Goal: Task Accomplishment & Management: Manage account settings

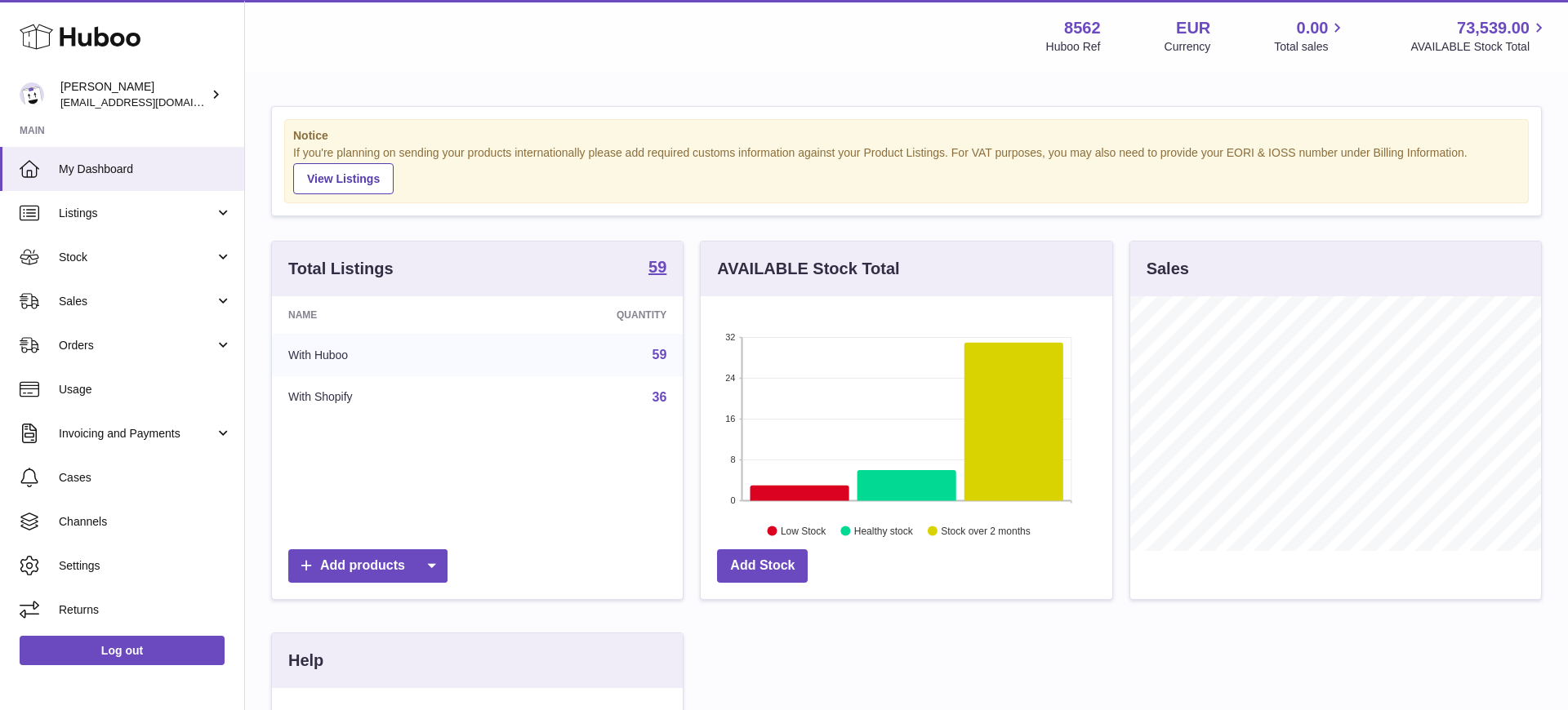
scroll to position [254, 411]
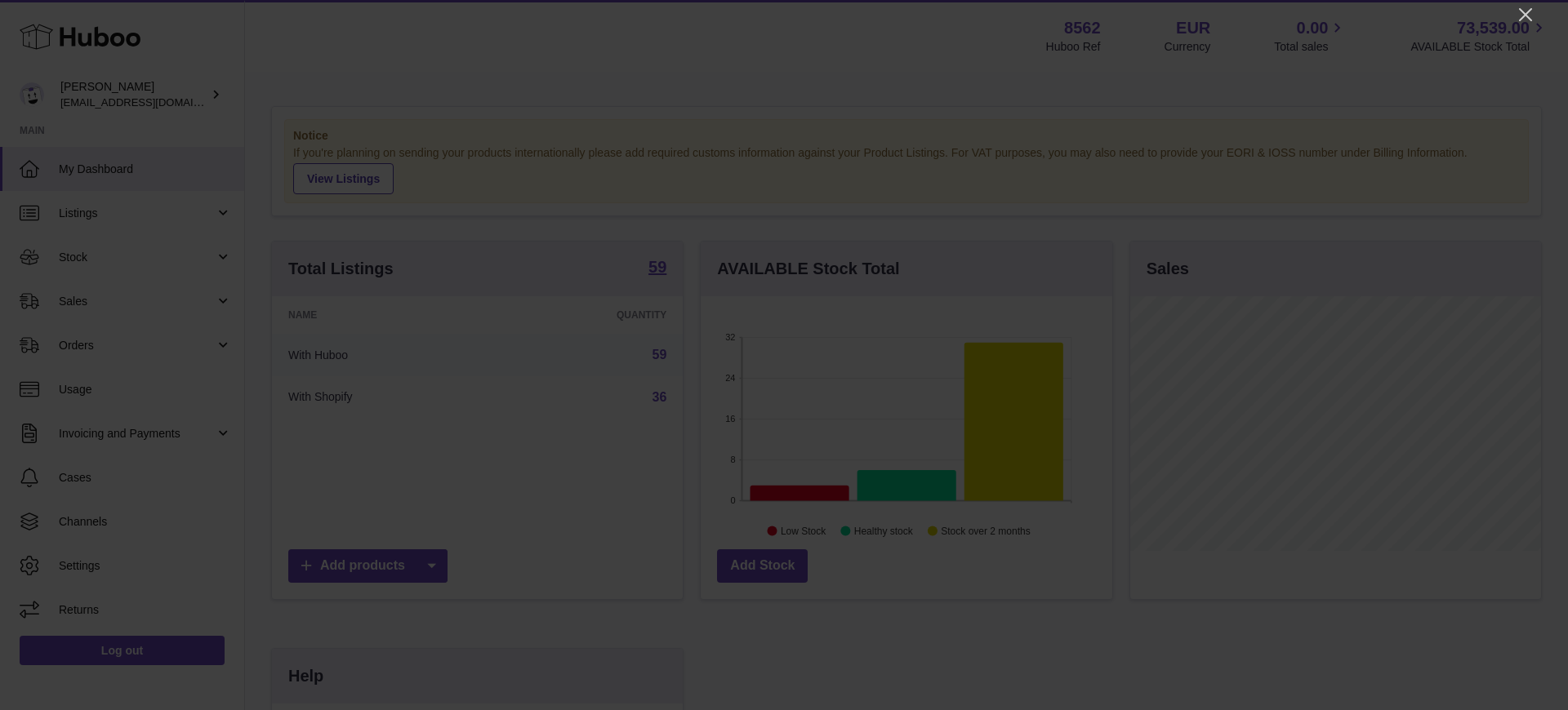
drag, startPoint x: 1524, startPoint y: 15, endPoint x: 1464, endPoint y: 42, distance: 65.8
click at [1524, 15] on icon "Close" at bounding box center [1525, 15] width 13 height 13
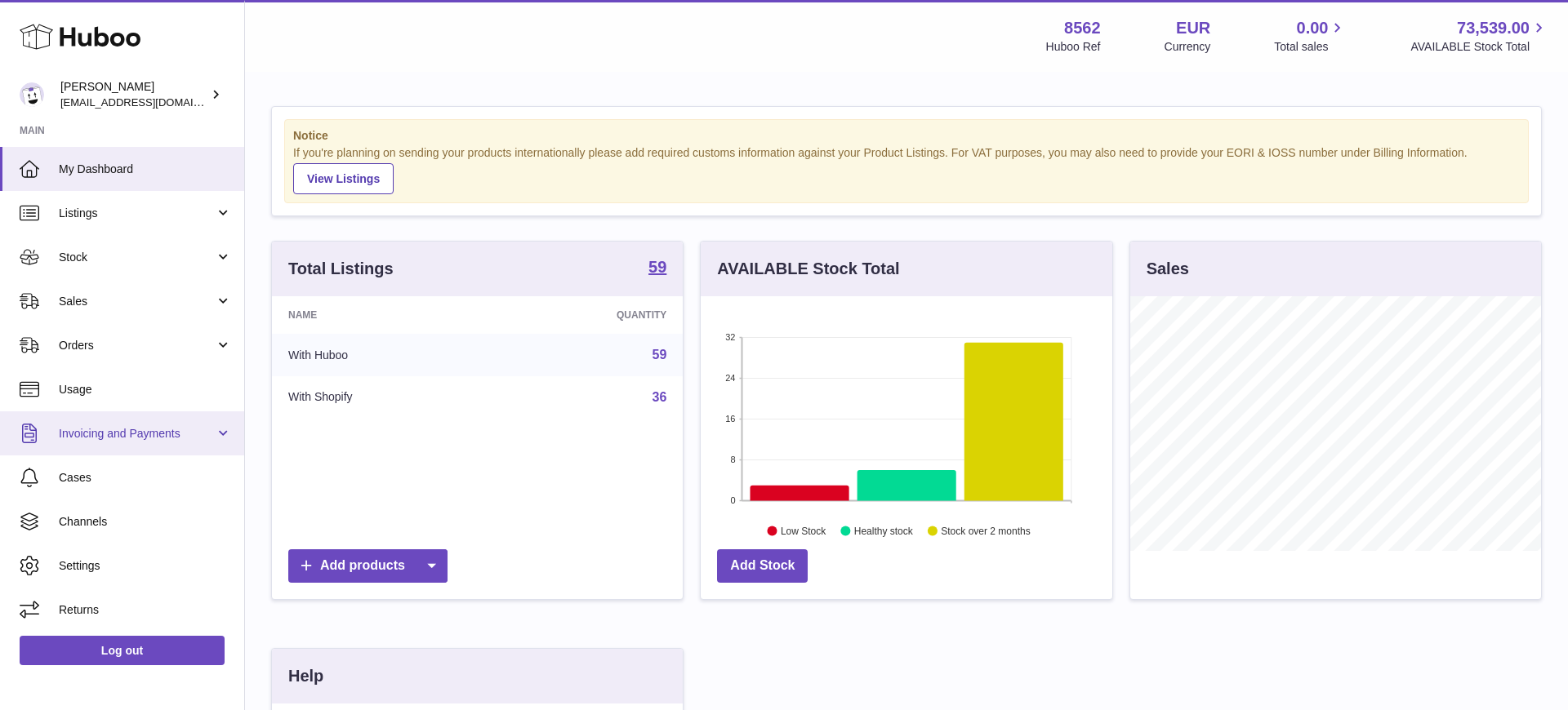
scroll to position [346, 0]
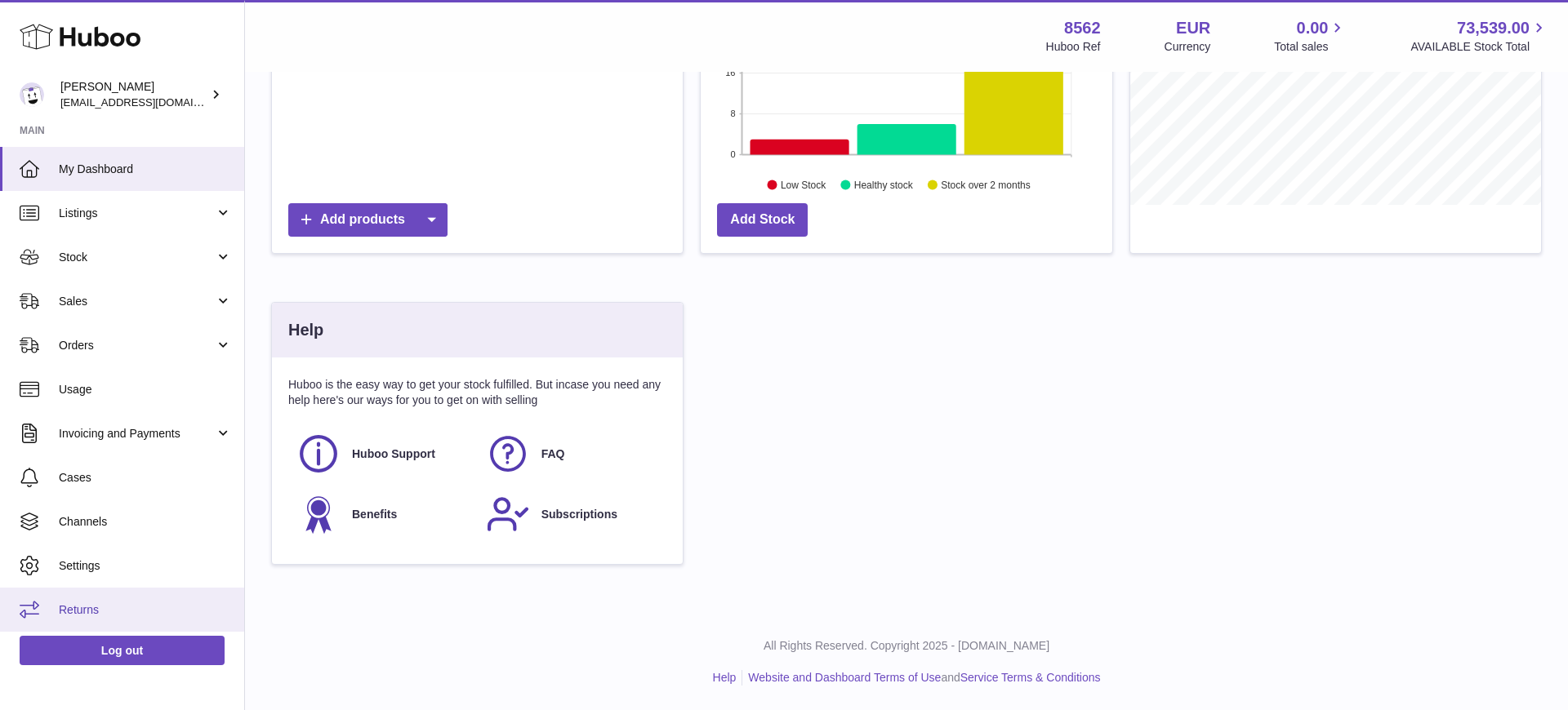
click at [91, 619] on link "Returns" at bounding box center [122, 610] width 244 height 44
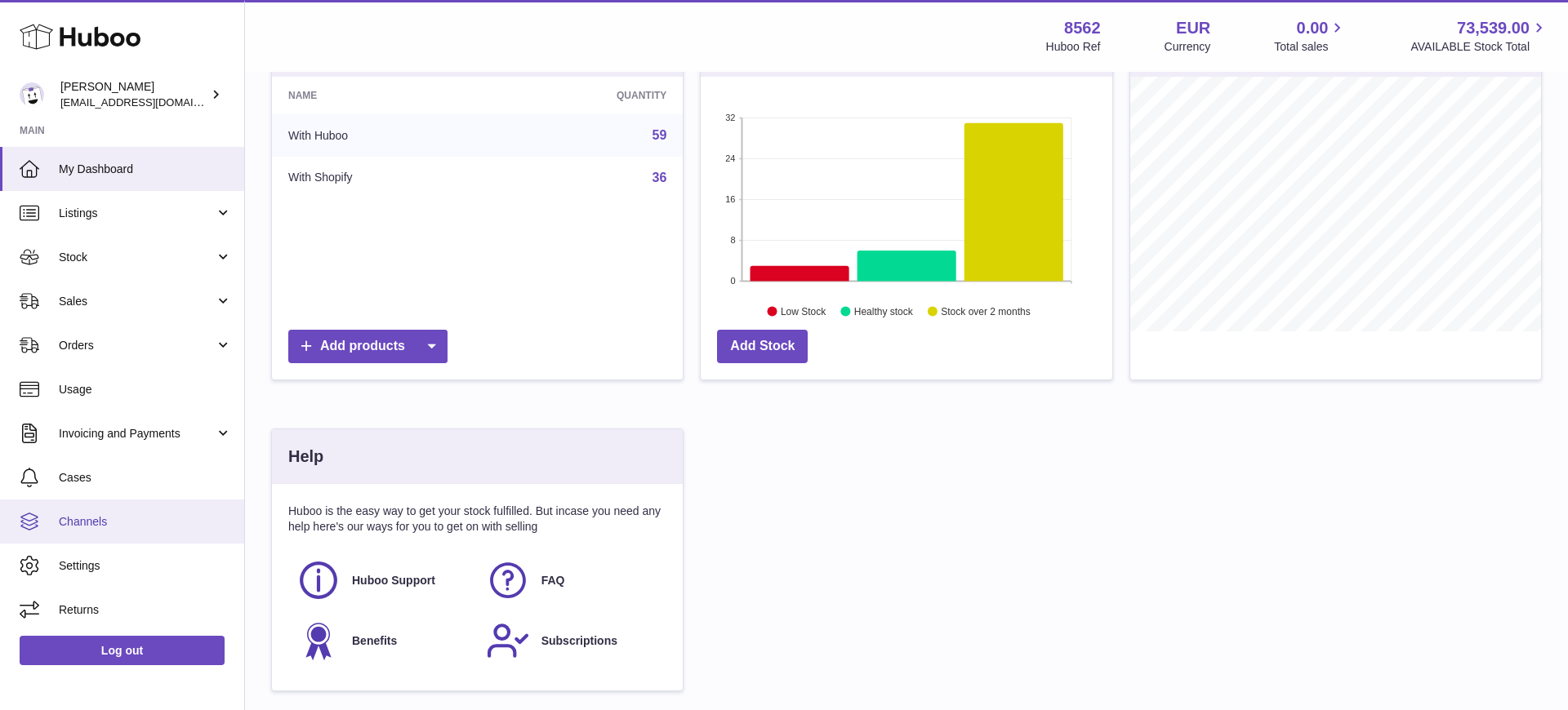
scroll to position [225, 0]
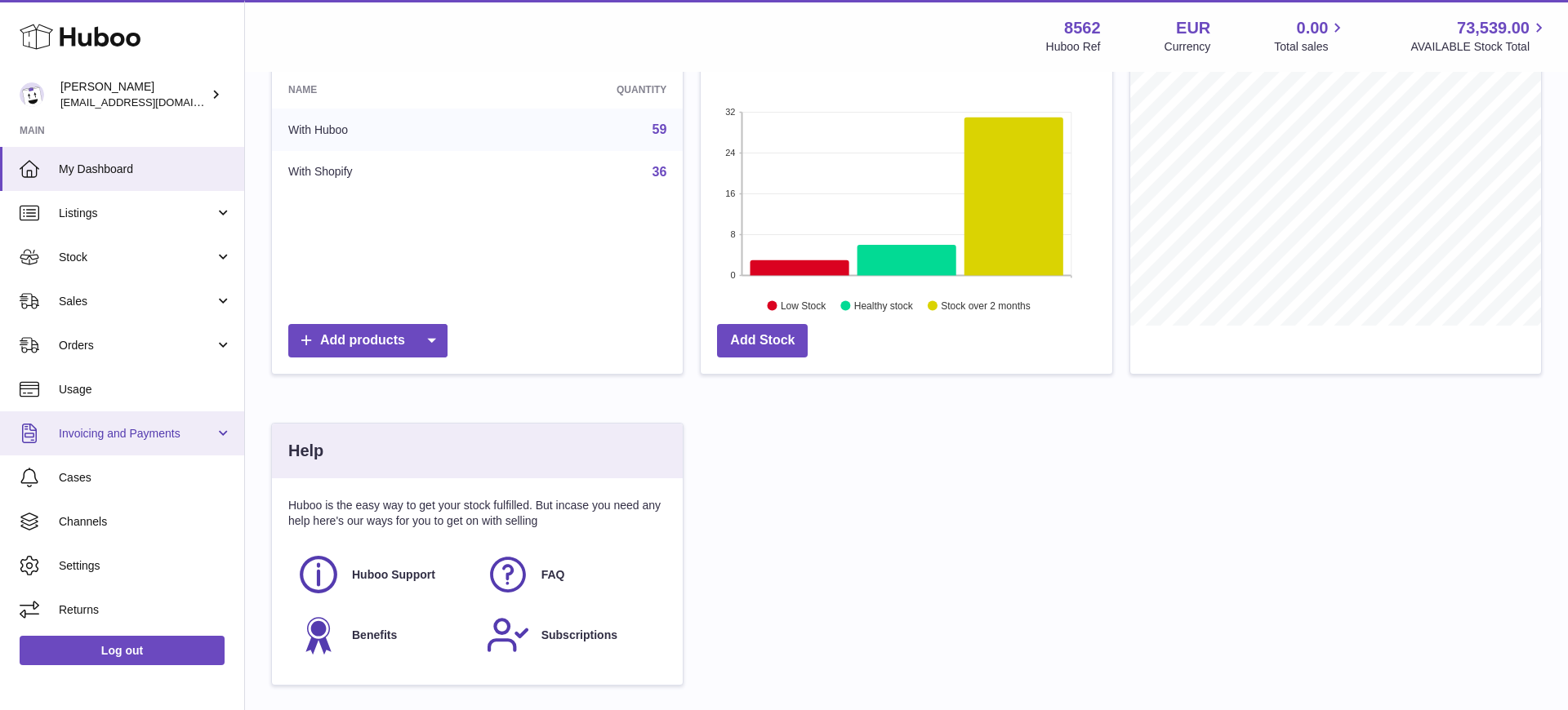
click at [165, 435] on span "Invoicing and Payments" at bounding box center [136, 434] width 156 height 15
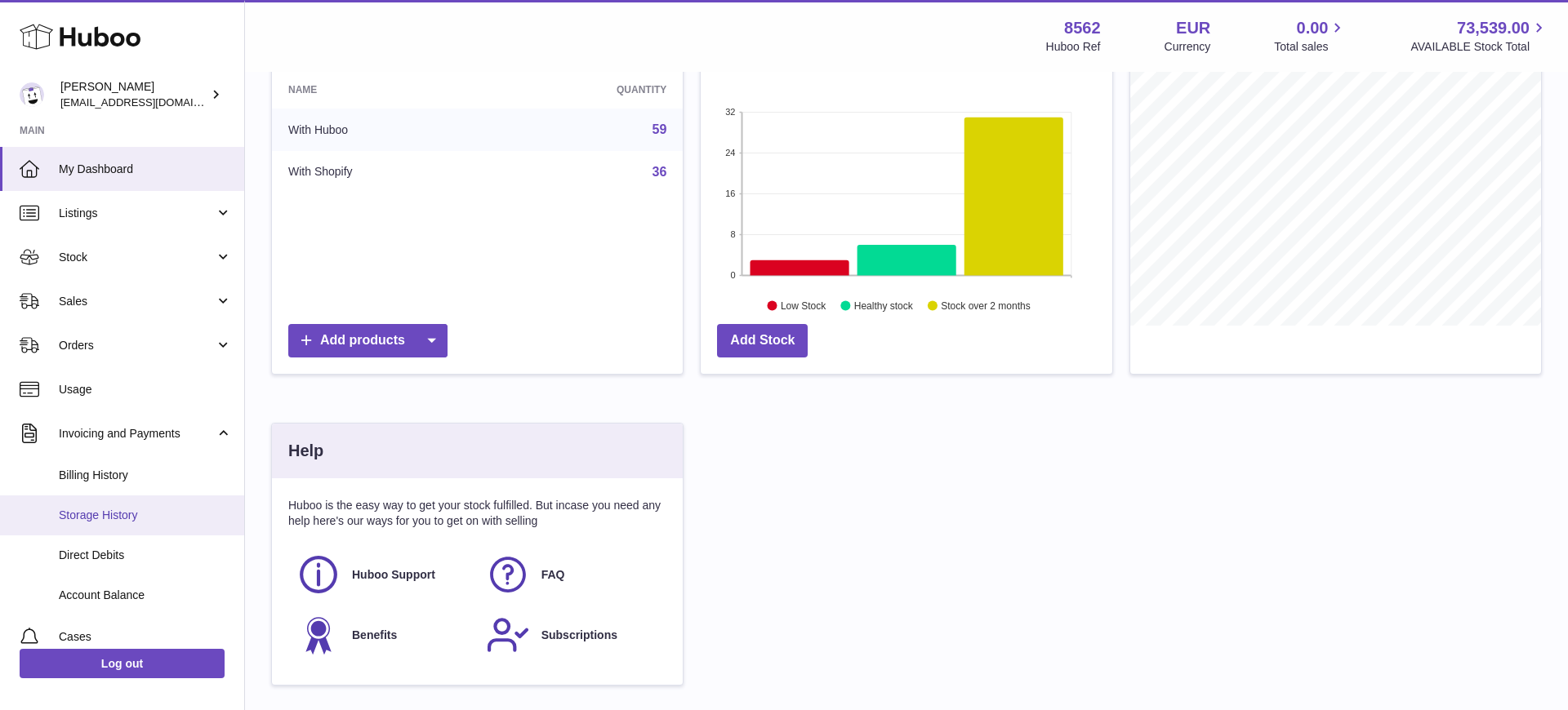
scroll to position [224, 0]
click at [127, 515] on span "Storage History" at bounding box center [145, 515] width 173 height 15
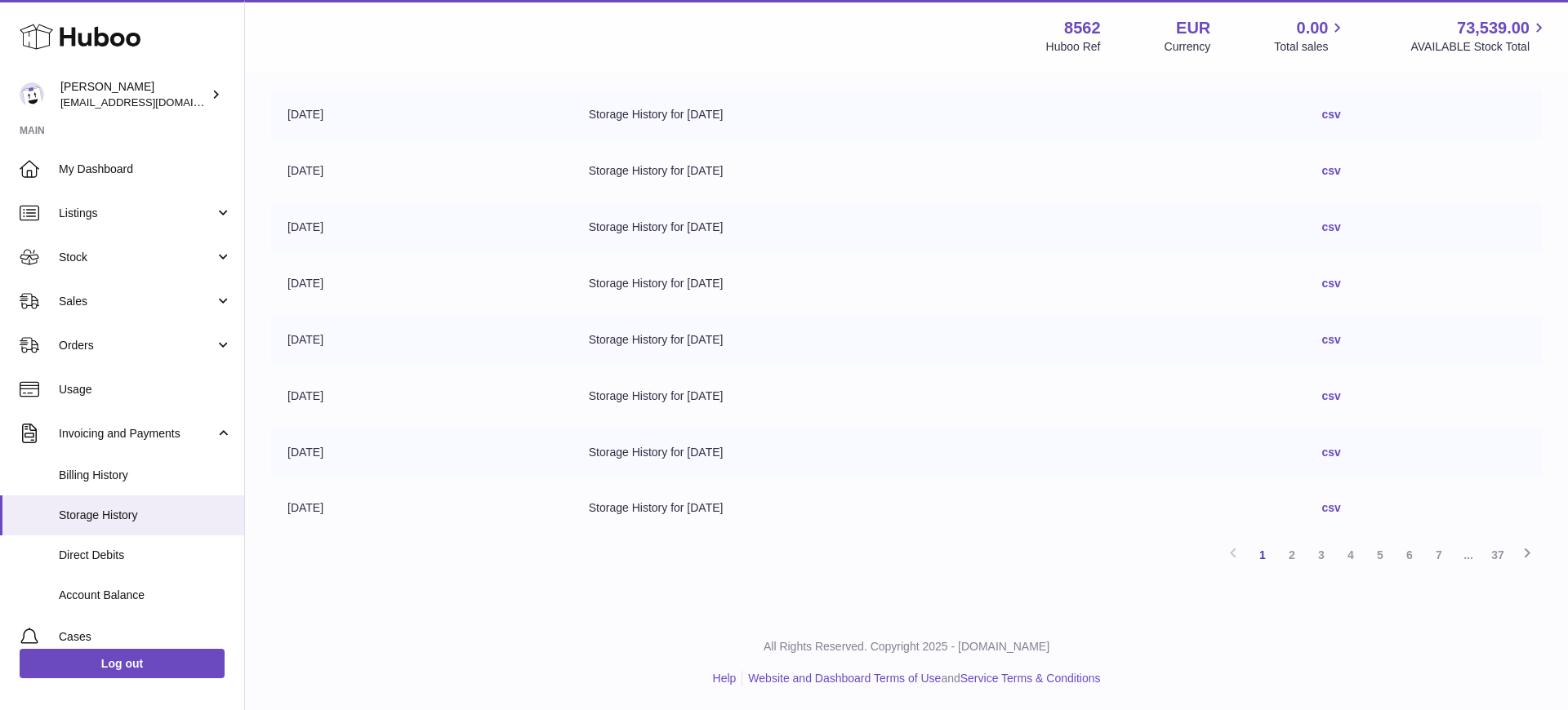
scroll to position [346, 0]
drag, startPoint x: 1349, startPoint y: 554, endPoint x: 1333, endPoint y: 554, distance: 16.0
click at [1349, 554] on link "4" at bounding box center [1350, 554] width 29 height 29
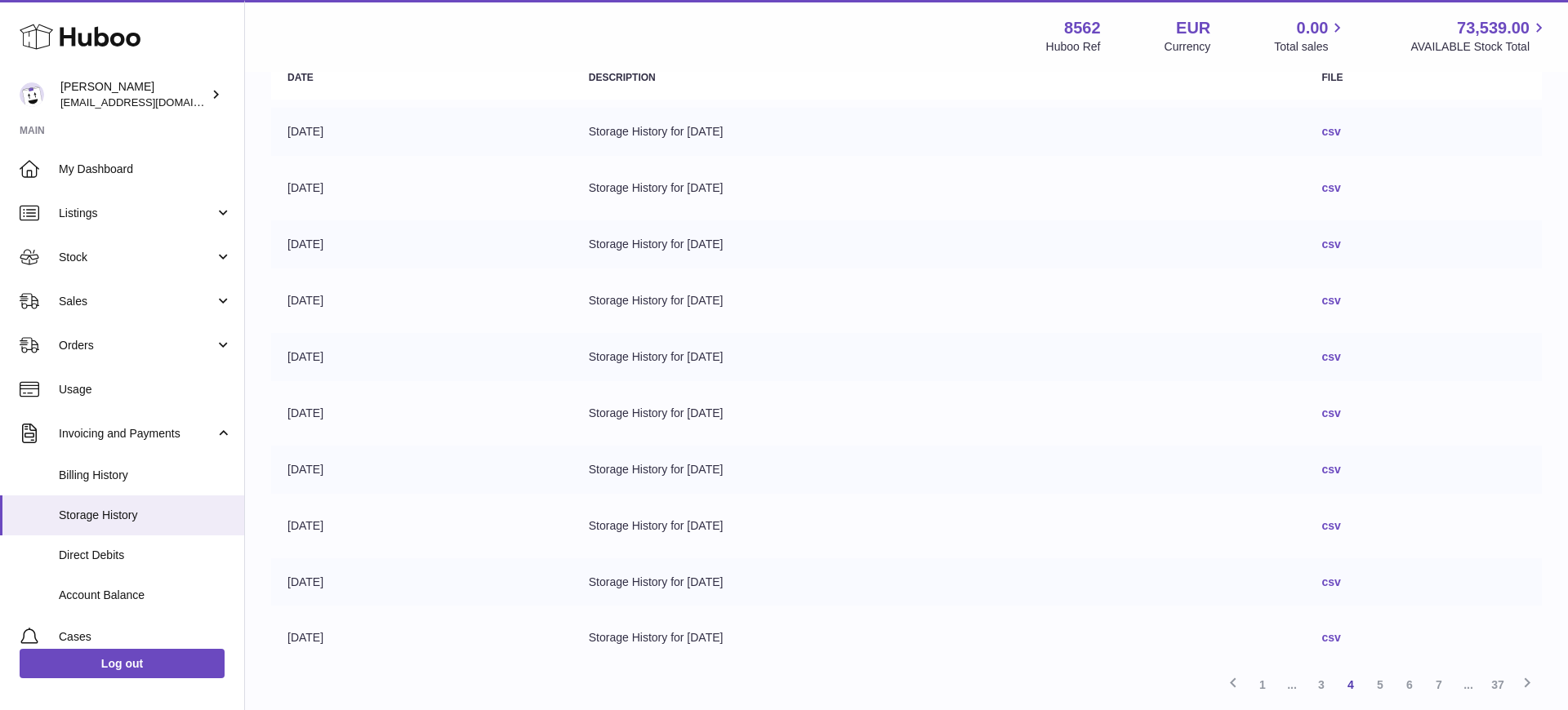
scroll to position [346, 0]
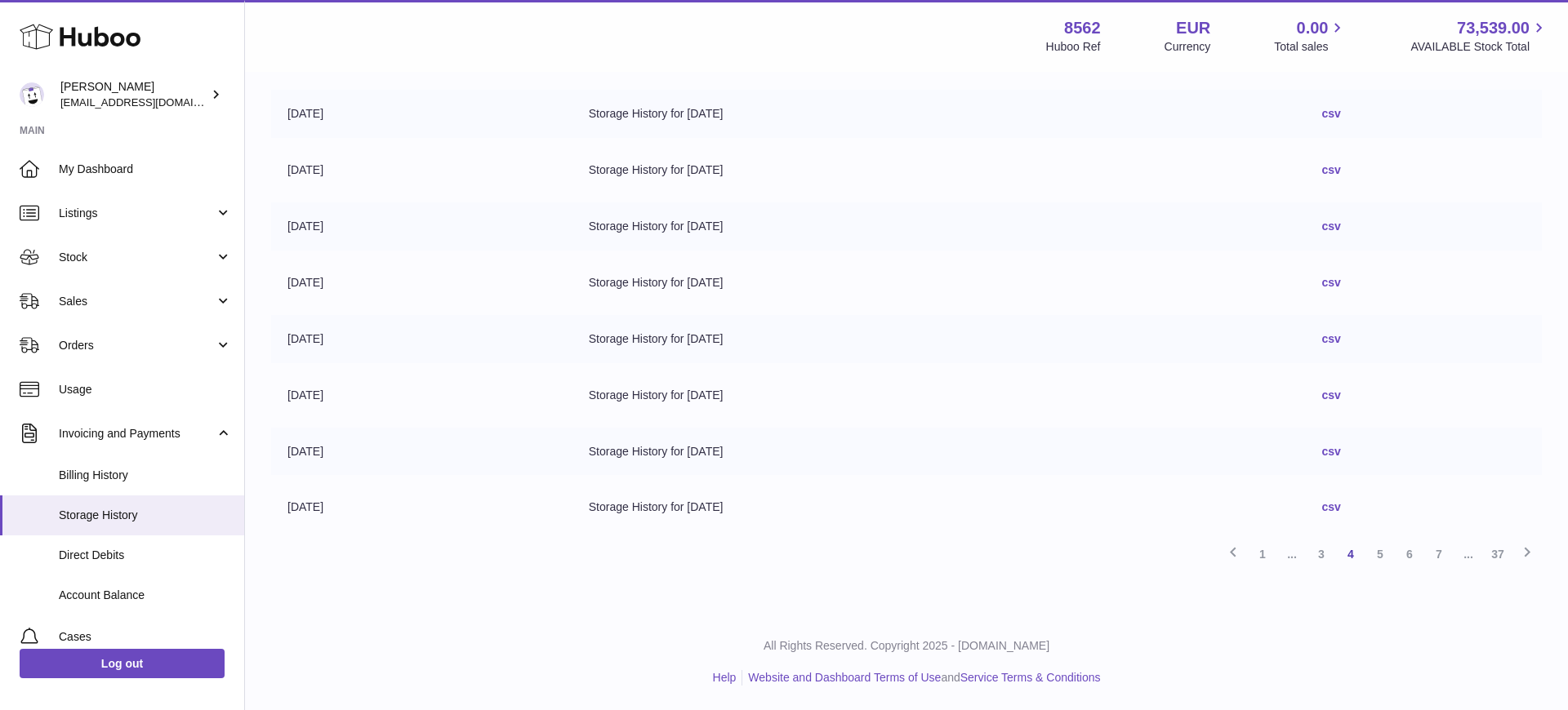
click at [1319, 555] on link "3" at bounding box center [1321, 554] width 29 height 29
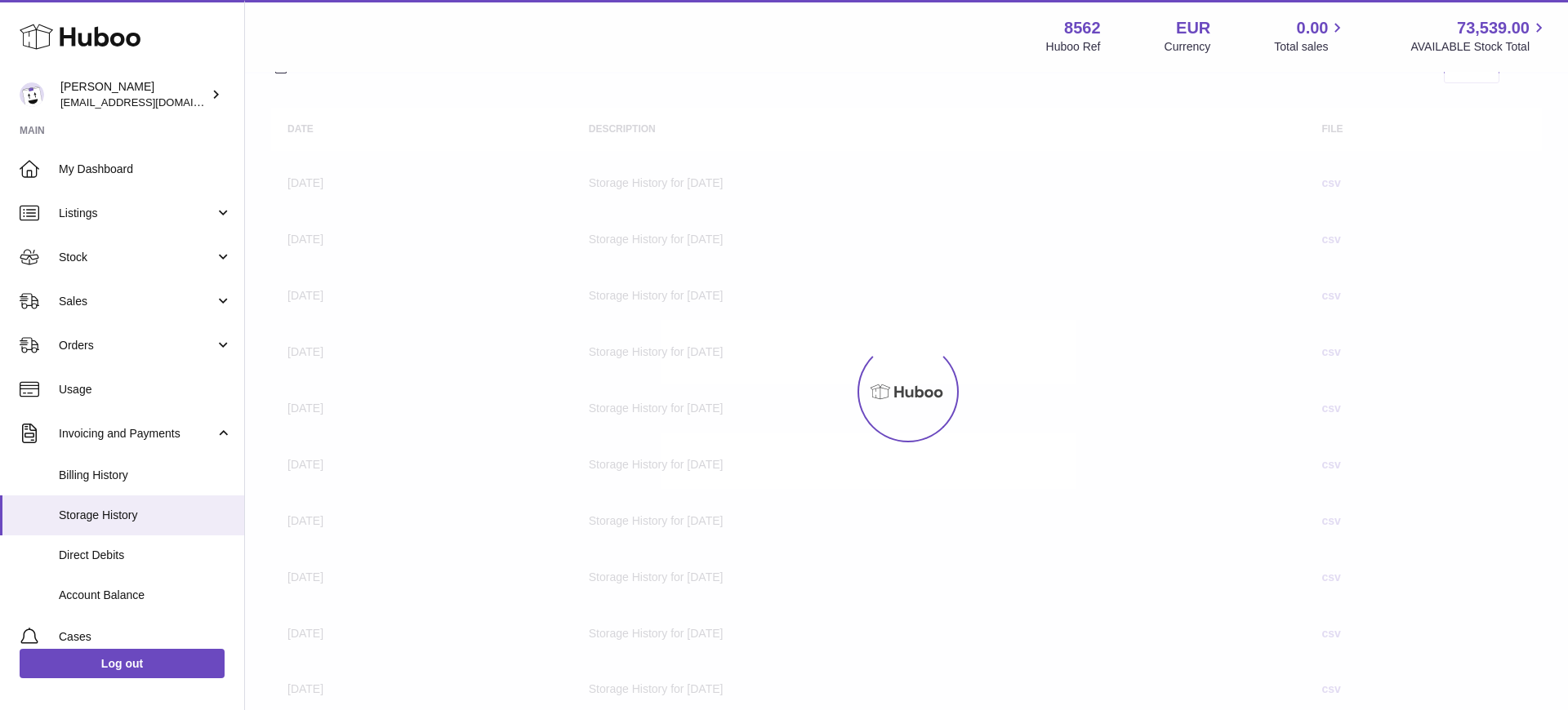
scroll to position [74, 0]
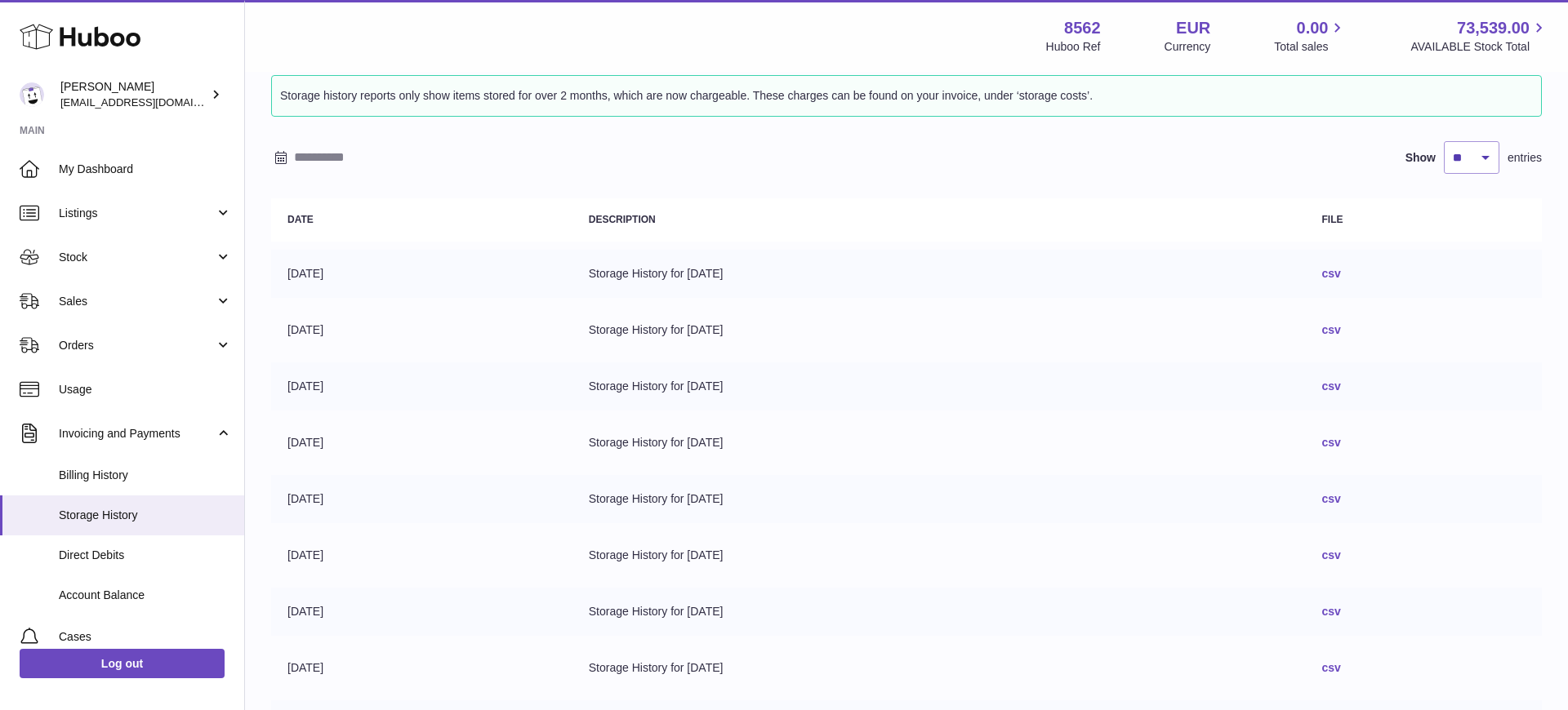
click at [1341, 388] on link "csv" at bounding box center [1332, 387] width 19 height 13
click at [1341, 326] on link "csv" at bounding box center [1332, 330] width 19 height 13
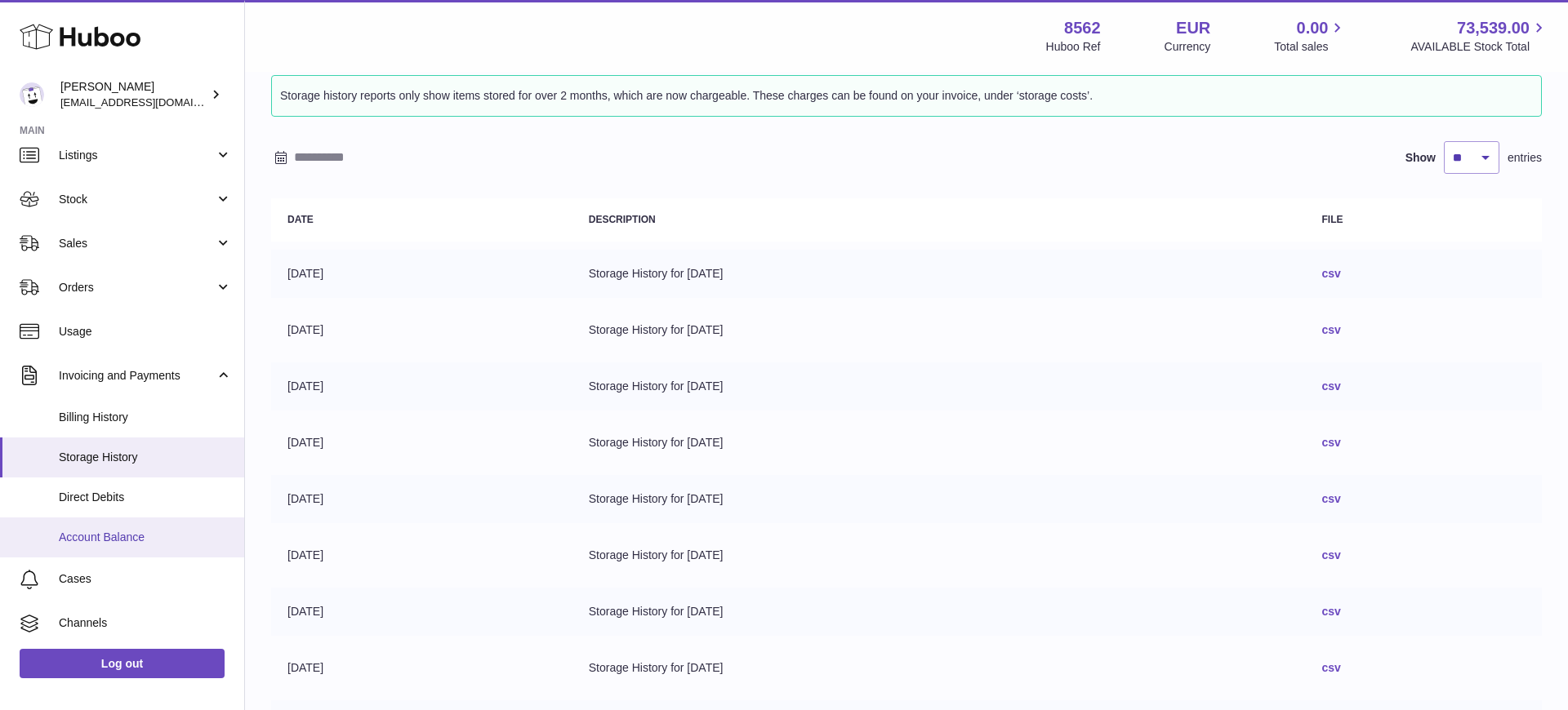
scroll to position [71, 0]
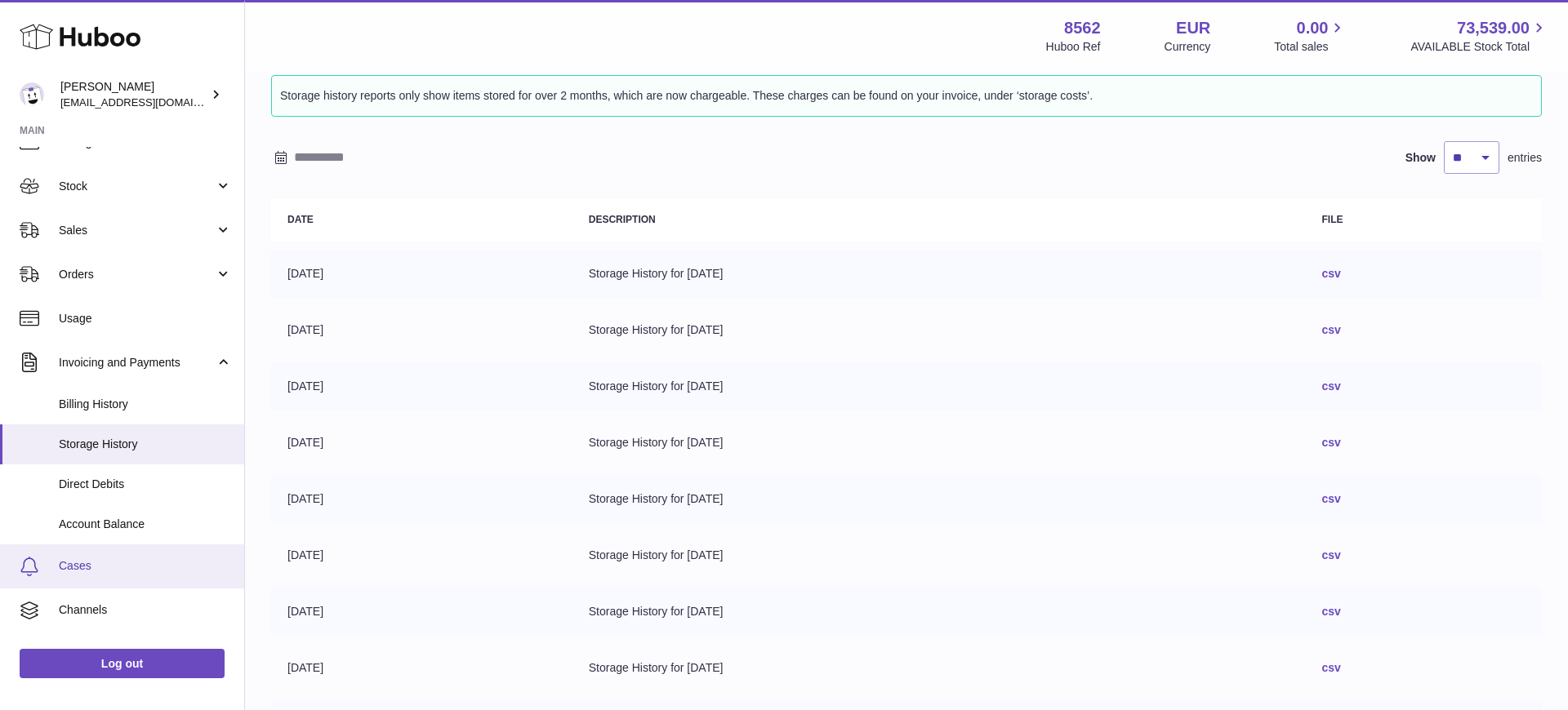
click at [85, 568] on span "Cases" at bounding box center [145, 566] width 173 height 15
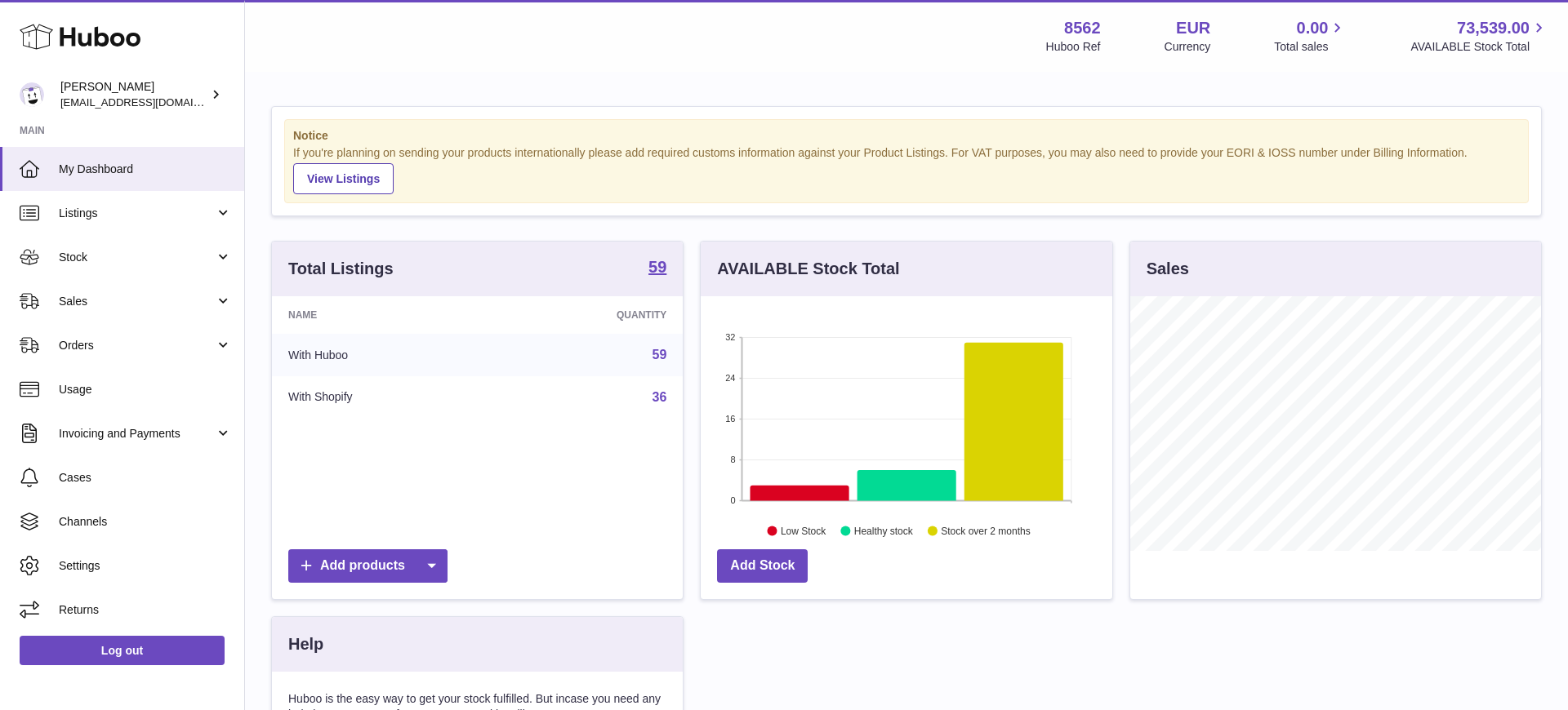
scroll to position [254, 411]
click at [110, 434] on span "Invoicing and Payments" at bounding box center [136, 434] width 156 height 15
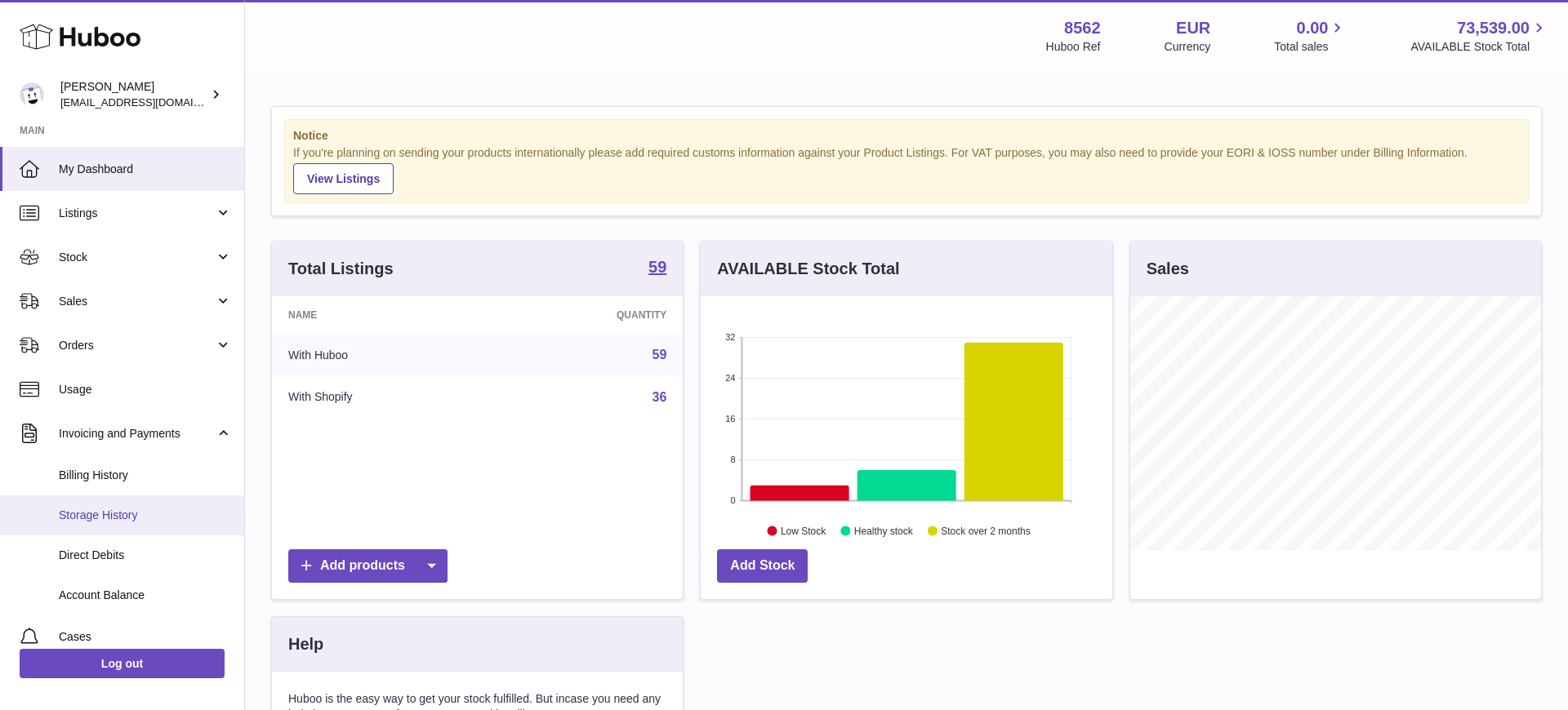
click at [123, 523] on link "Storage History" at bounding box center [122, 515] width 244 height 40
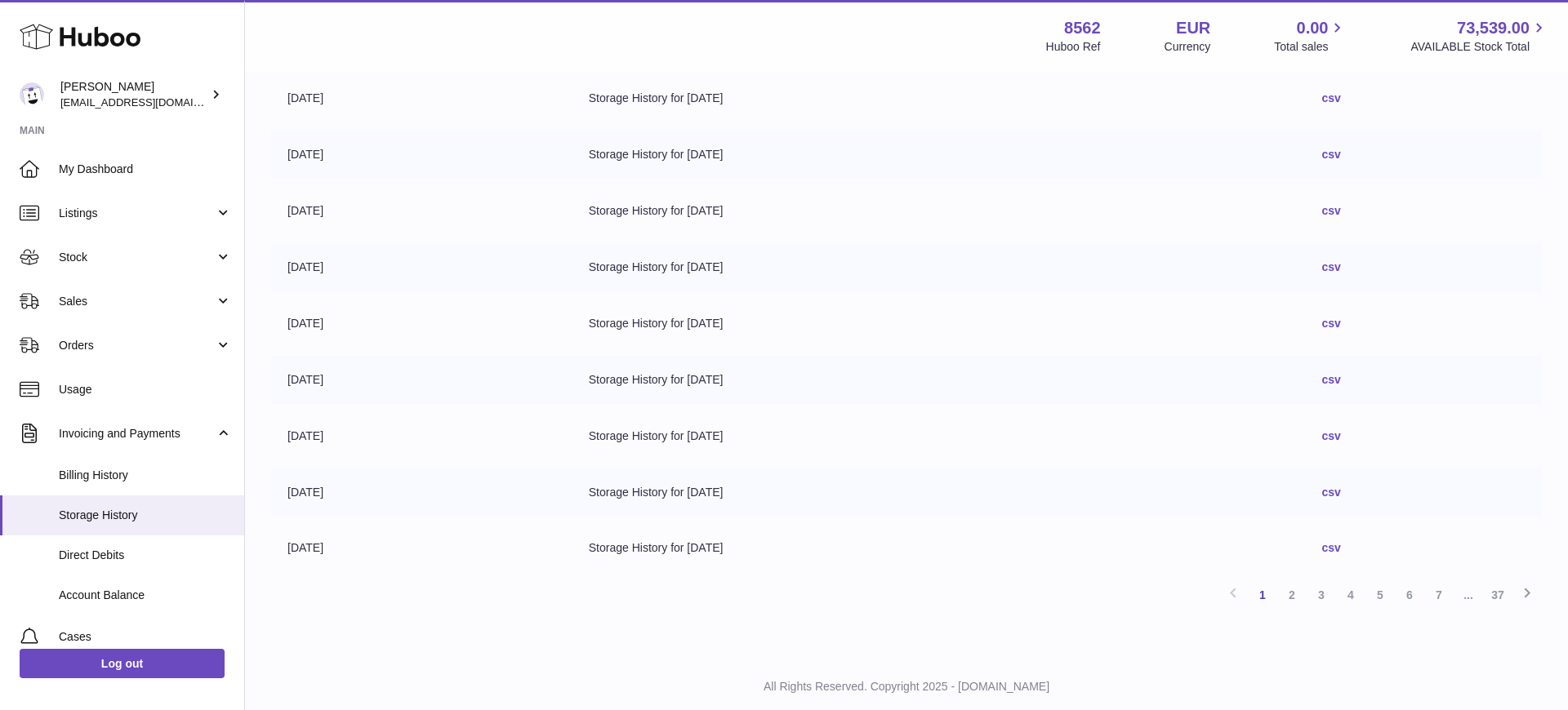
scroll to position [317, 0]
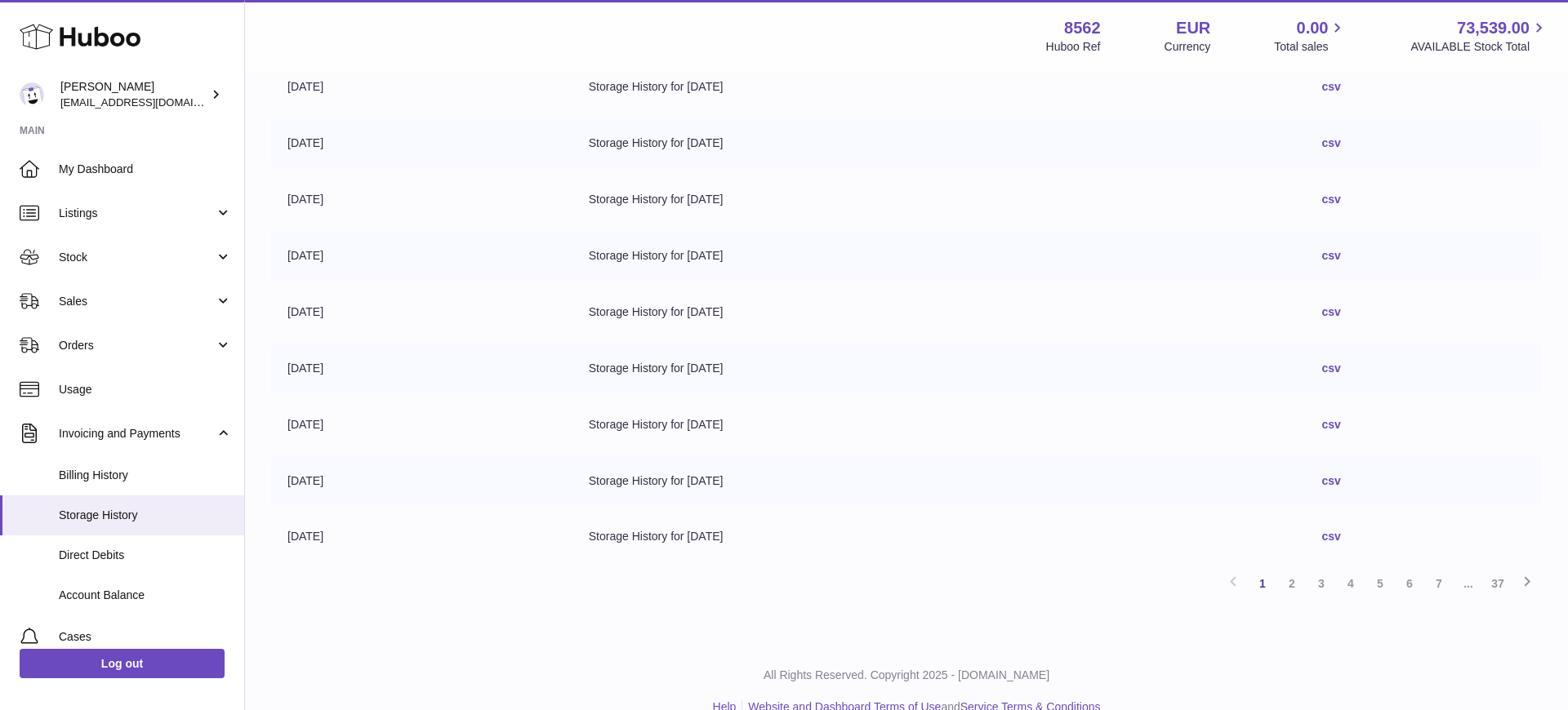
click at [1341, 532] on link "csv" at bounding box center [1332, 536] width 19 height 13
click at [1341, 478] on link "csv" at bounding box center [1332, 481] width 19 height 13
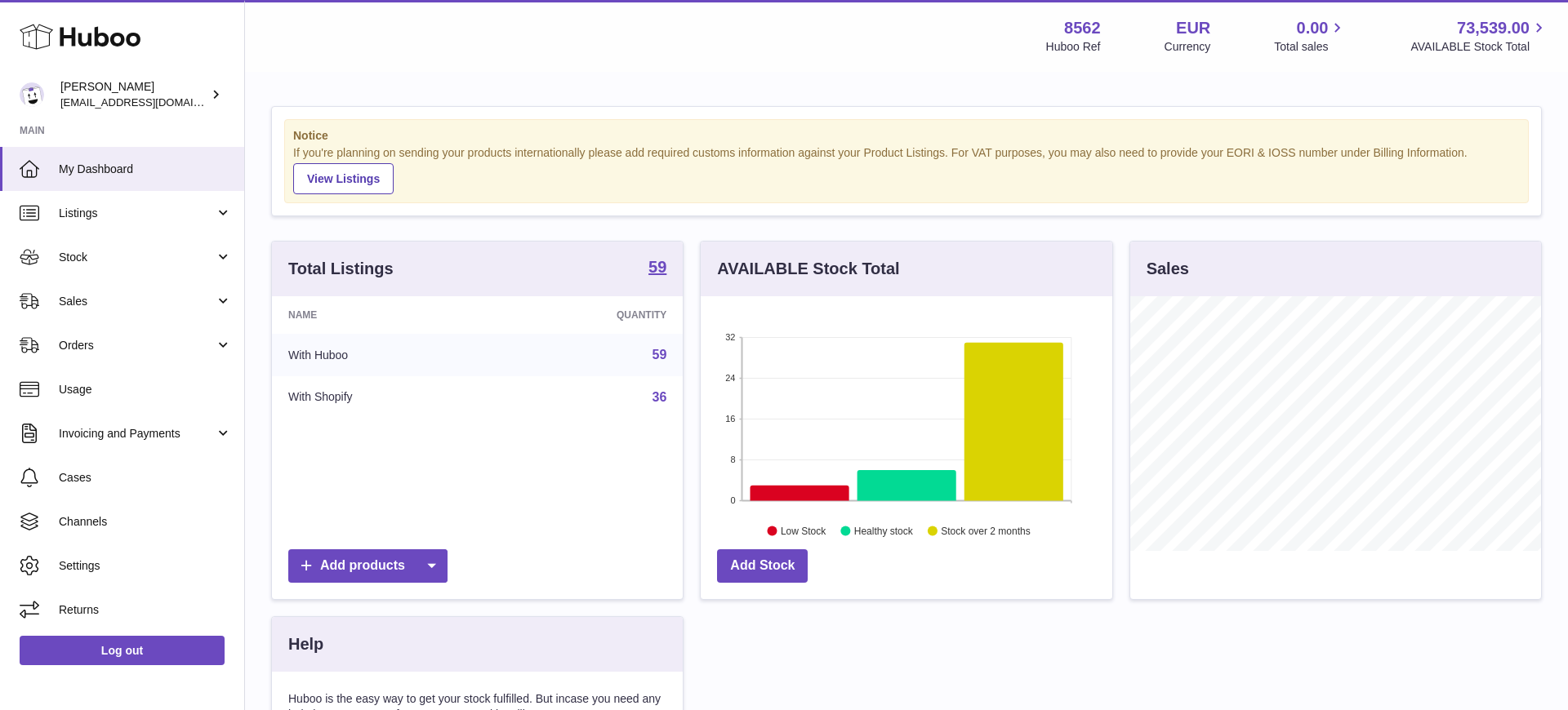
scroll to position [254, 411]
click at [146, 258] on span "Stock" at bounding box center [136, 257] width 156 height 15
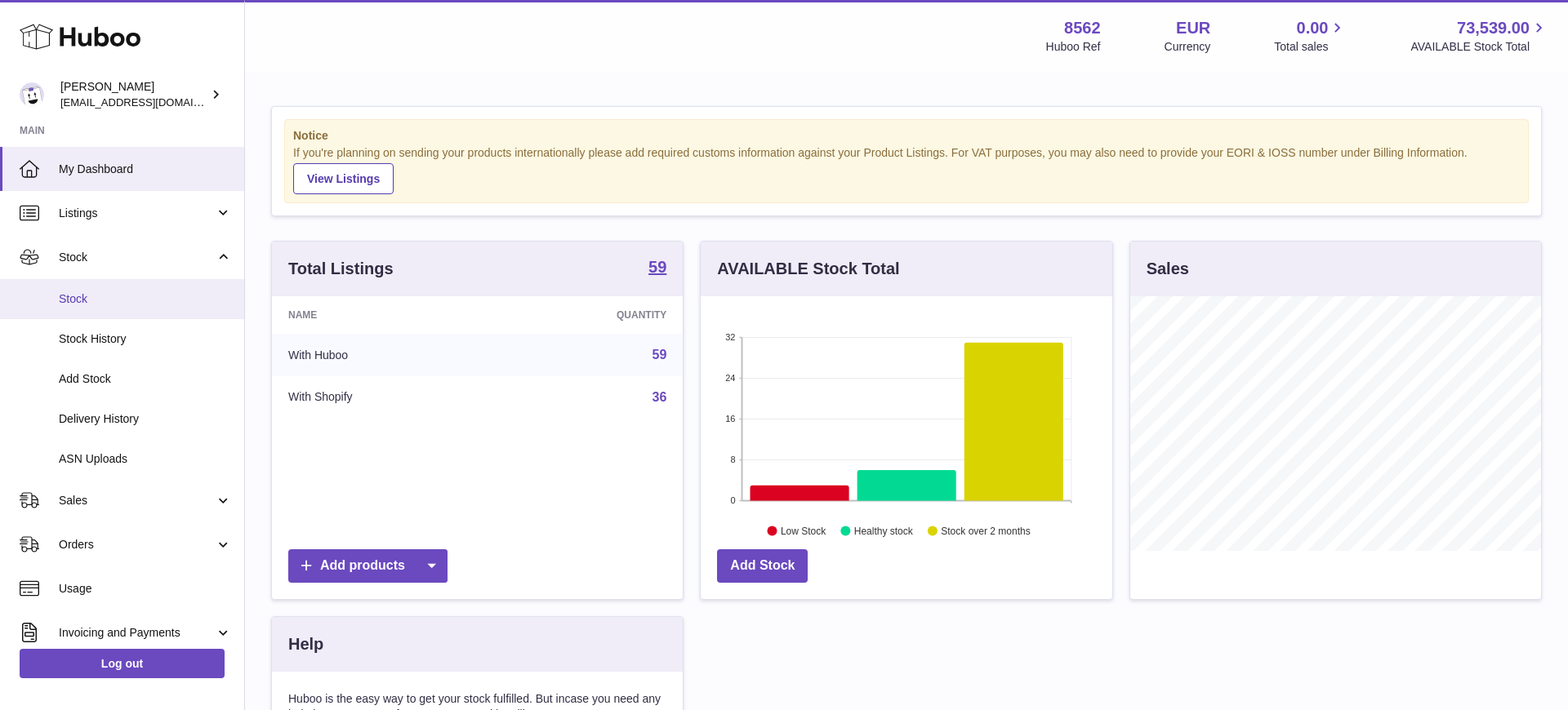
drag, startPoint x: 145, startPoint y: 300, endPoint x: 162, endPoint y: 302, distance: 17.1
click at [145, 300] on span "Stock" at bounding box center [145, 299] width 173 height 15
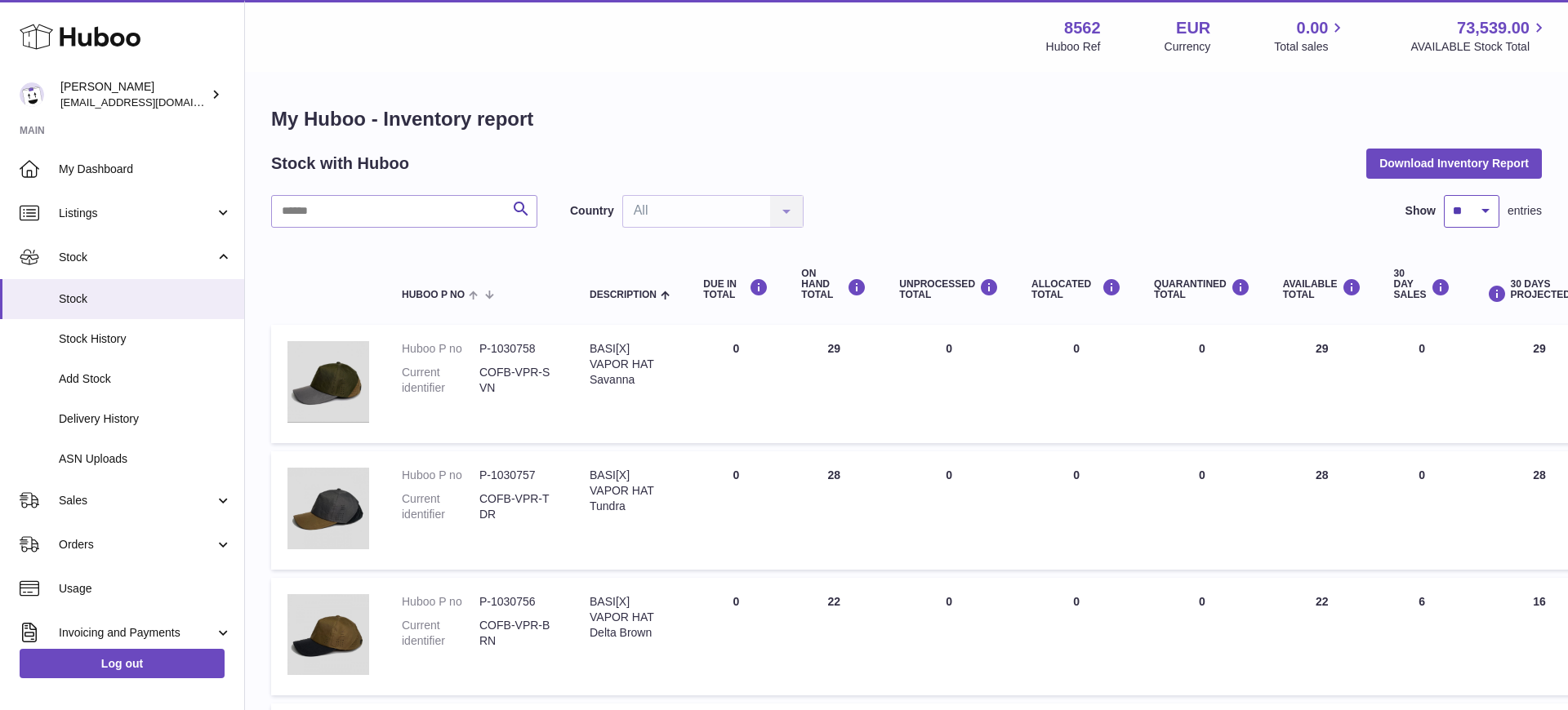
click at [1480, 204] on select "** ** ** ***" at bounding box center [1472, 211] width 56 height 33
select select "***"
click at [1444, 195] on select "** ** ** ***" at bounding box center [1472, 211] width 56 height 33
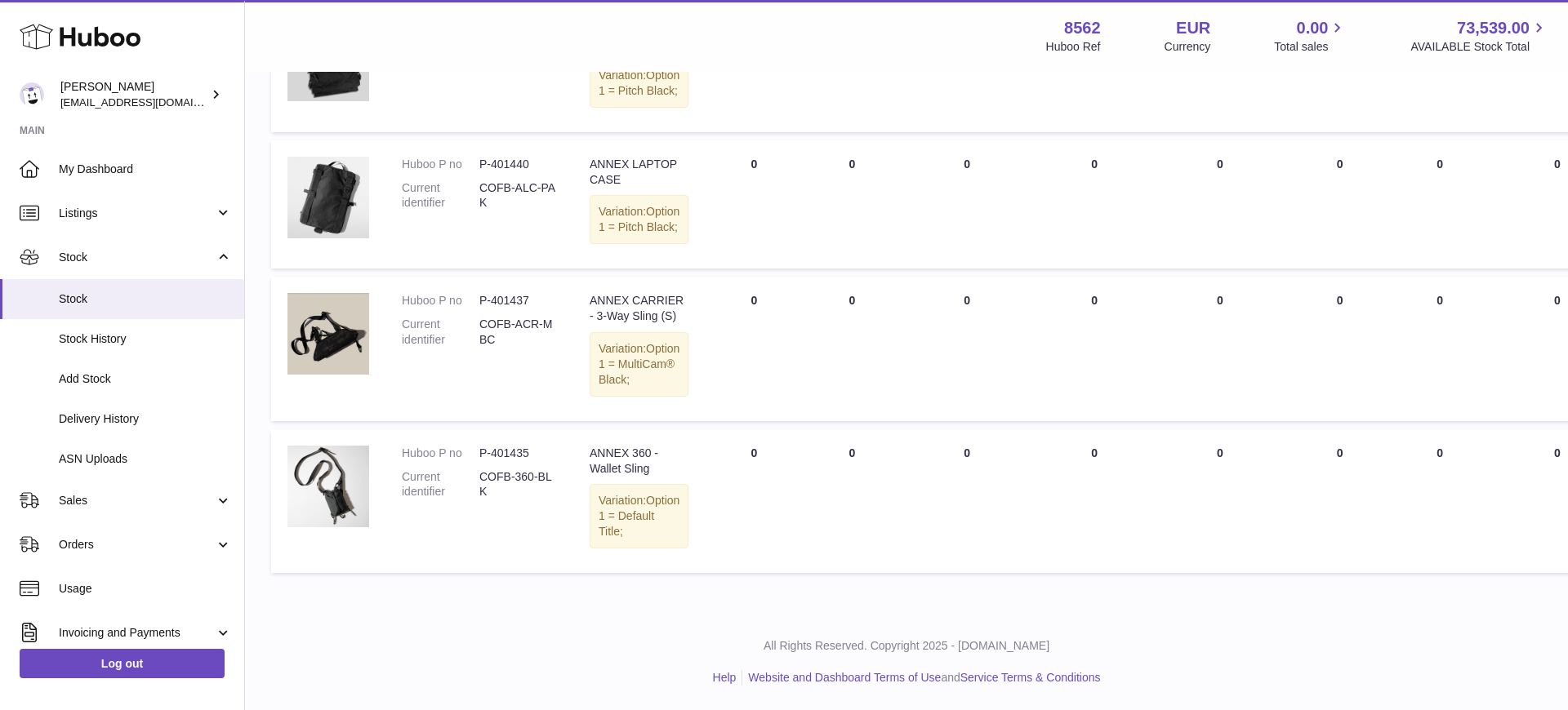
scroll to position [7833, 0]
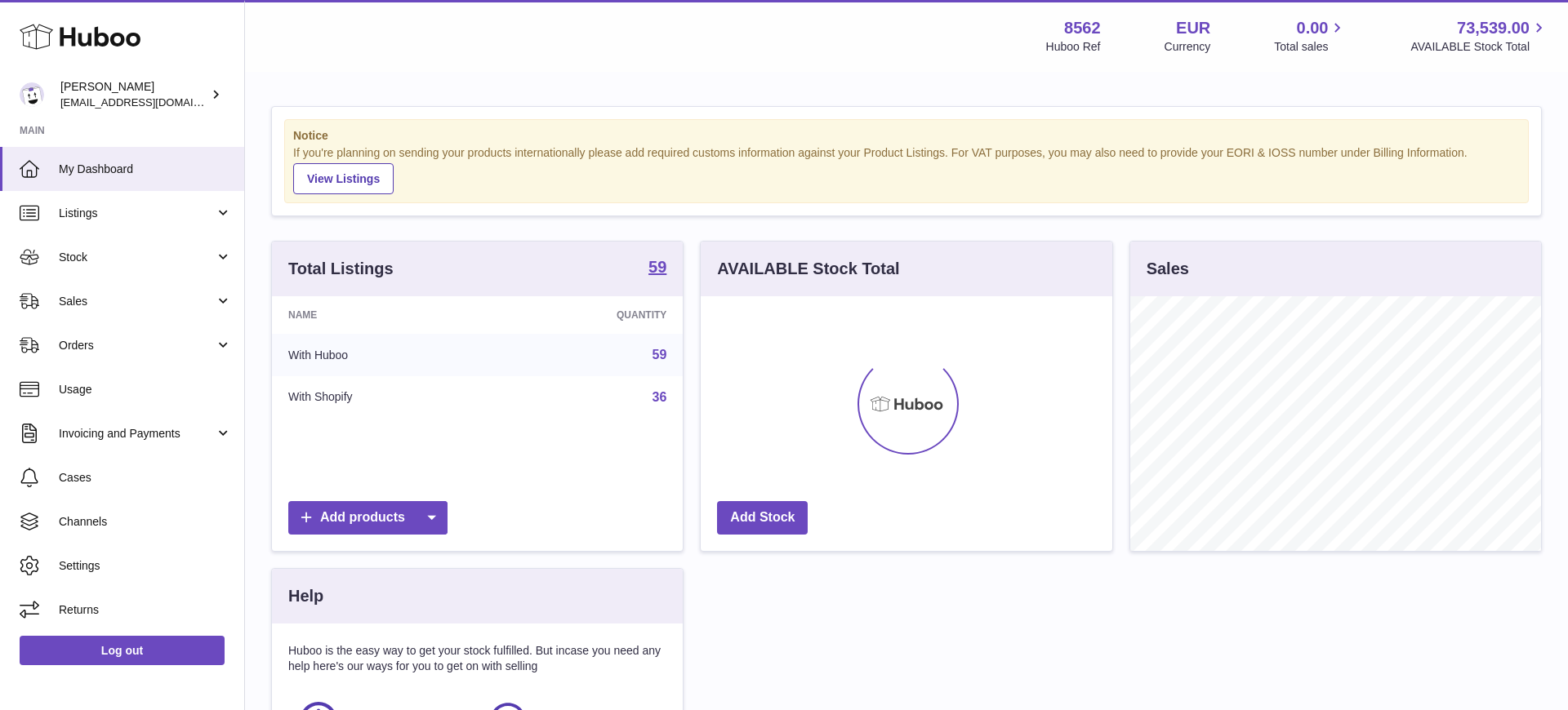
scroll to position [254, 411]
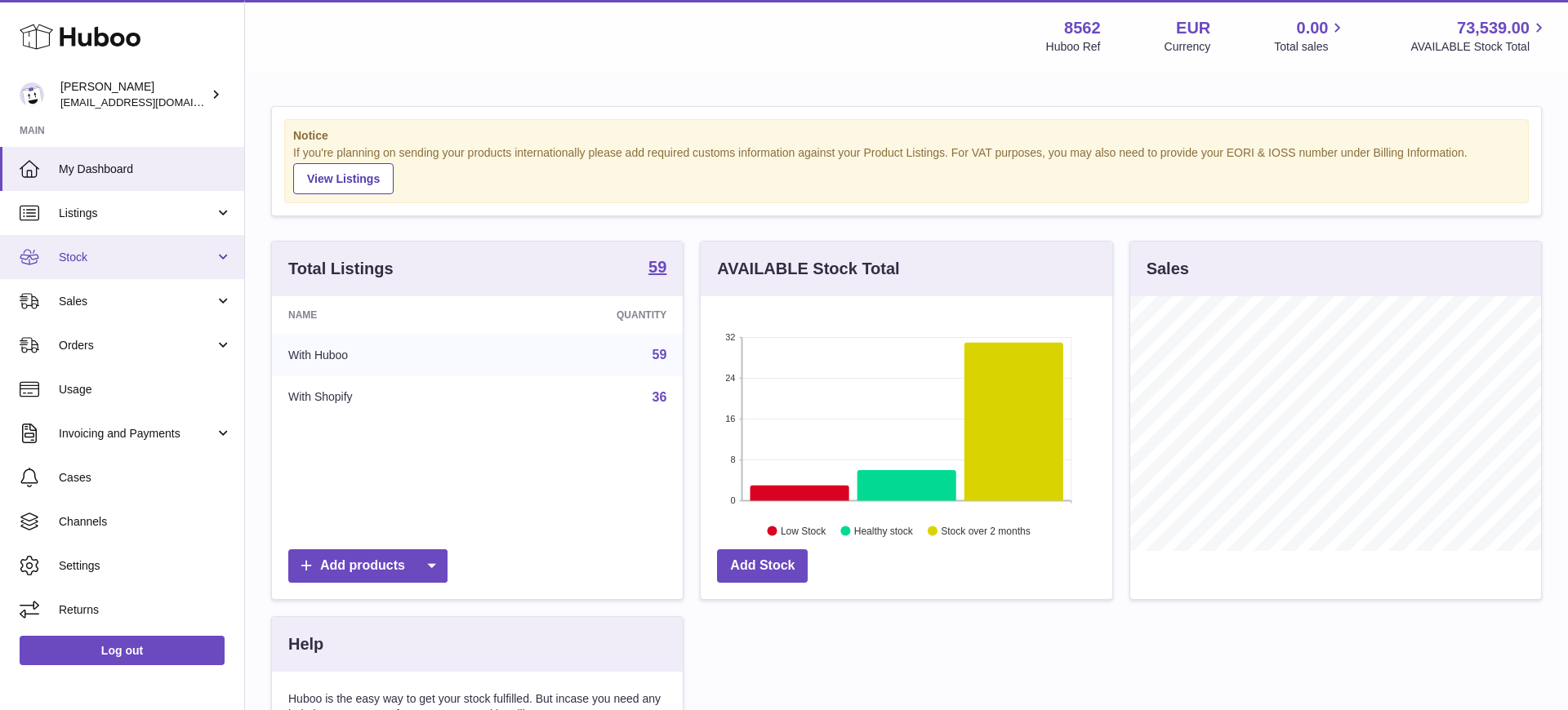
click at [115, 270] on link "Stock" at bounding box center [122, 257] width 244 height 44
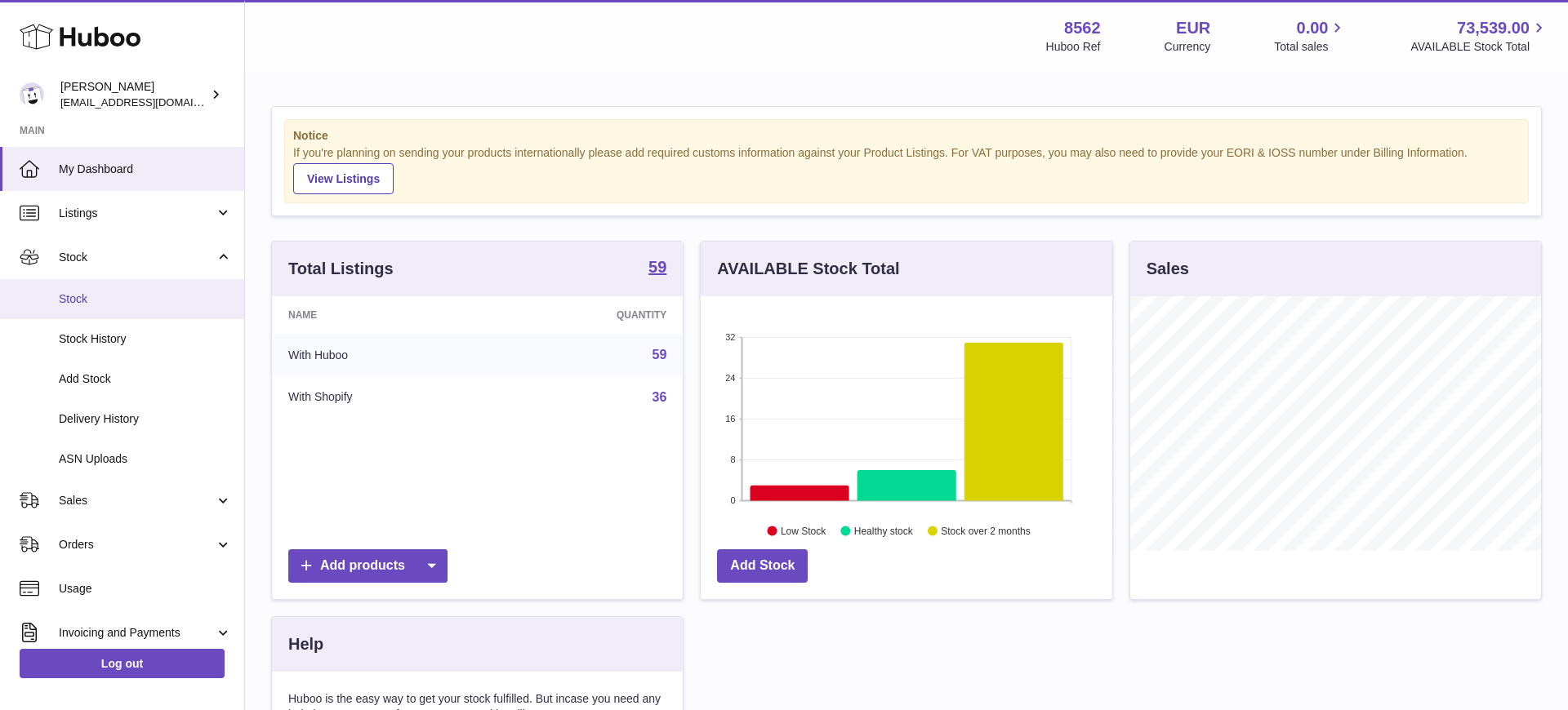
click at [122, 298] on span "Stock" at bounding box center [145, 299] width 173 height 15
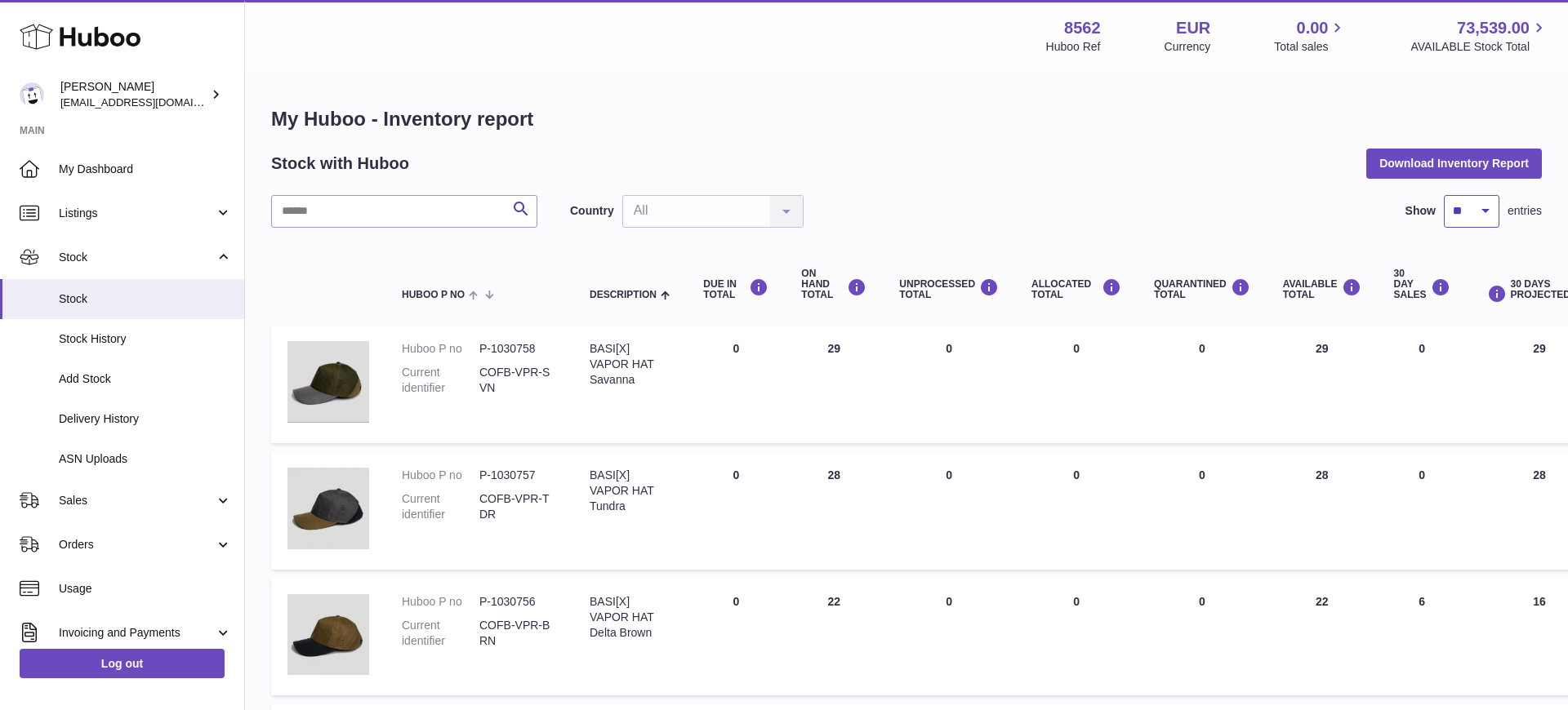
click at [1486, 206] on select "** ** ** ***" at bounding box center [1472, 211] width 56 height 33
select select "***"
click at [1444, 195] on select "** ** ** ***" at bounding box center [1472, 211] width 56 height 33
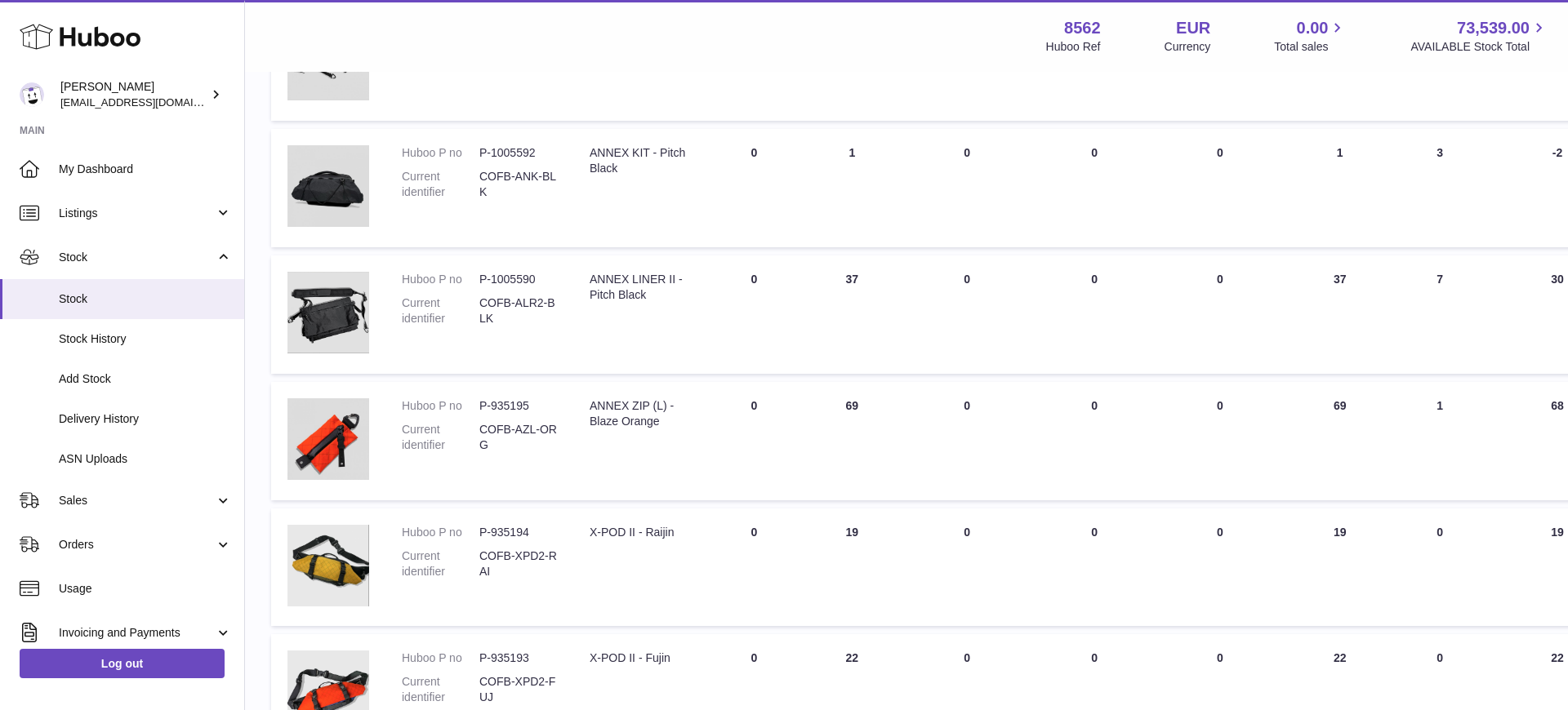
scroll to position [2746, 0]
